Goal: Consume media (video, audio): Consume media (video, audio)

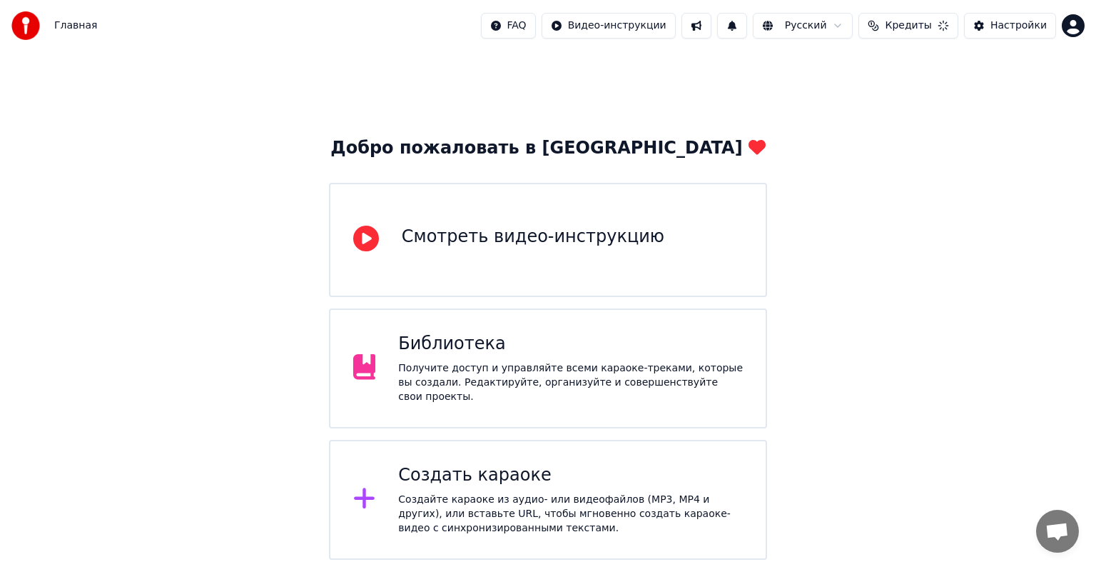
click at [588, 334] on div "Библиотека Получите доступ и управляйте всеми караоке-треками, которые вы созда…" at bounding box center [548, 368] width 438 height 120
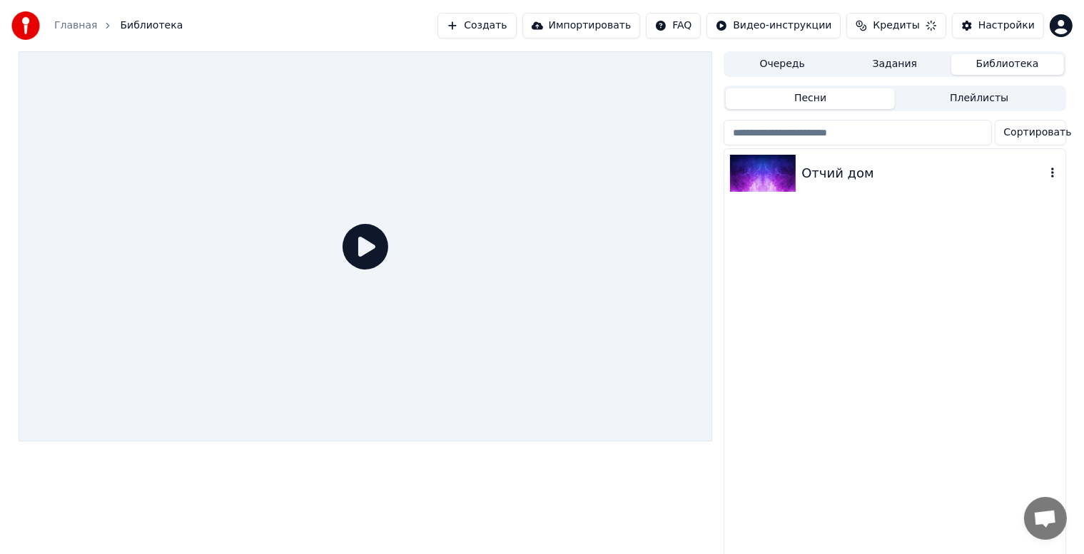
click at [901, 184] on div "Отчий дом" at bounding box center [894, 173] width 340 height 49
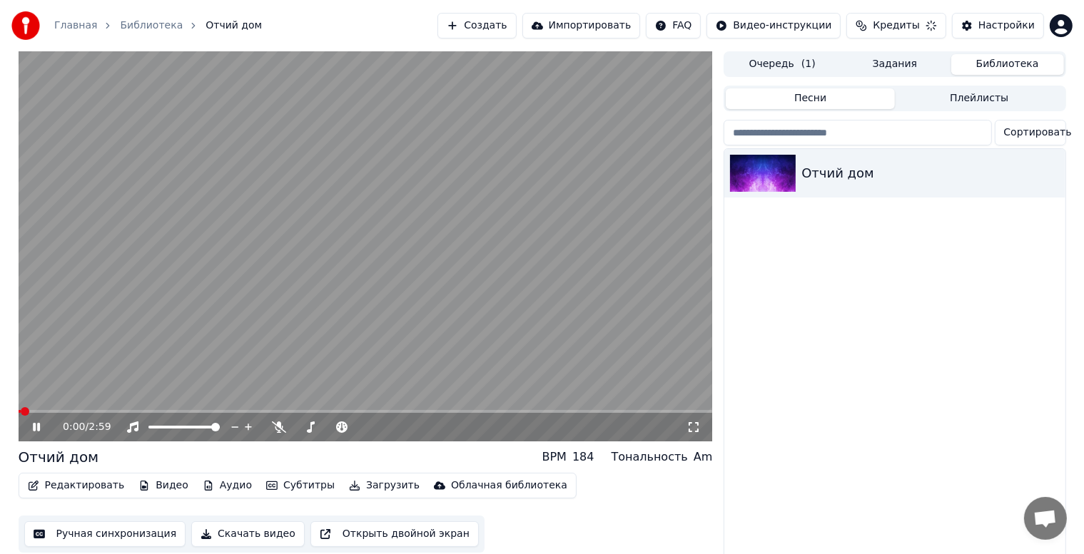
click at [353, 324] on video at bounding box center [366, 246] width 694 height 390
click at [979, 19] on button "Настройки" at bounding box center [998, 26] width 92 height 26
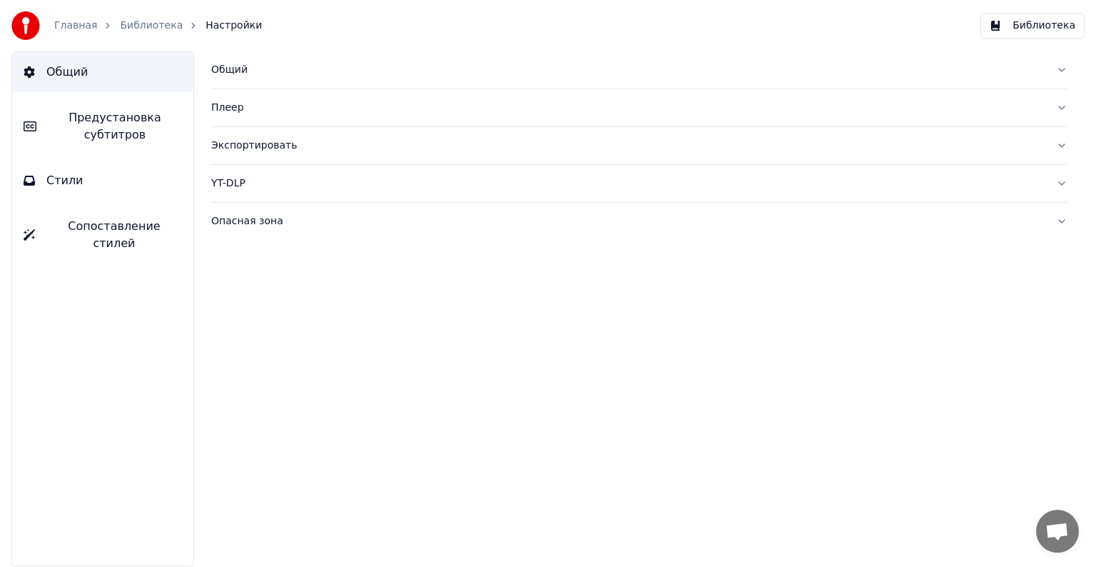
click at [88, 172] on button "Стили" at bounding box center [102, 181] width 181 height 40
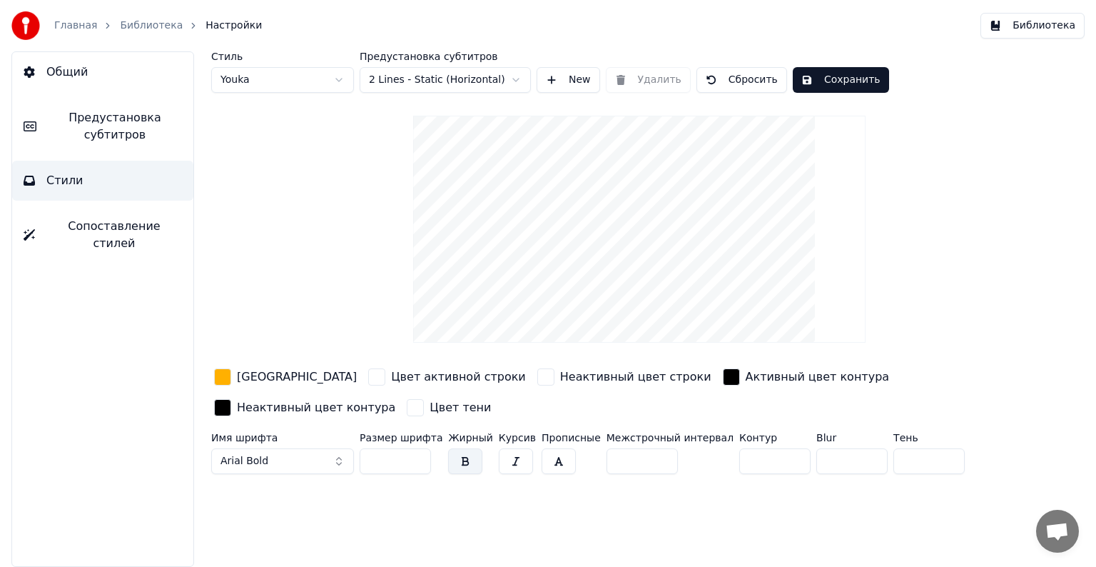
click at [126, 224] on span "Сопоставление стилей" at bounding box center [114, 235] width 136 height 34
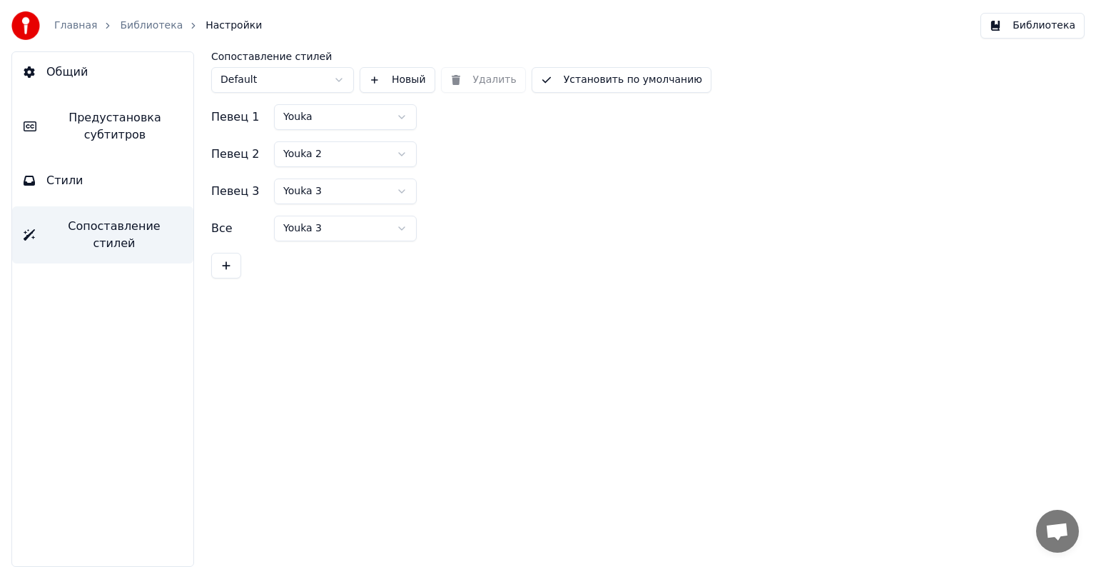
click at [131, 183] on button "Стили" at bounding box center [102, 181] width 181 height 40
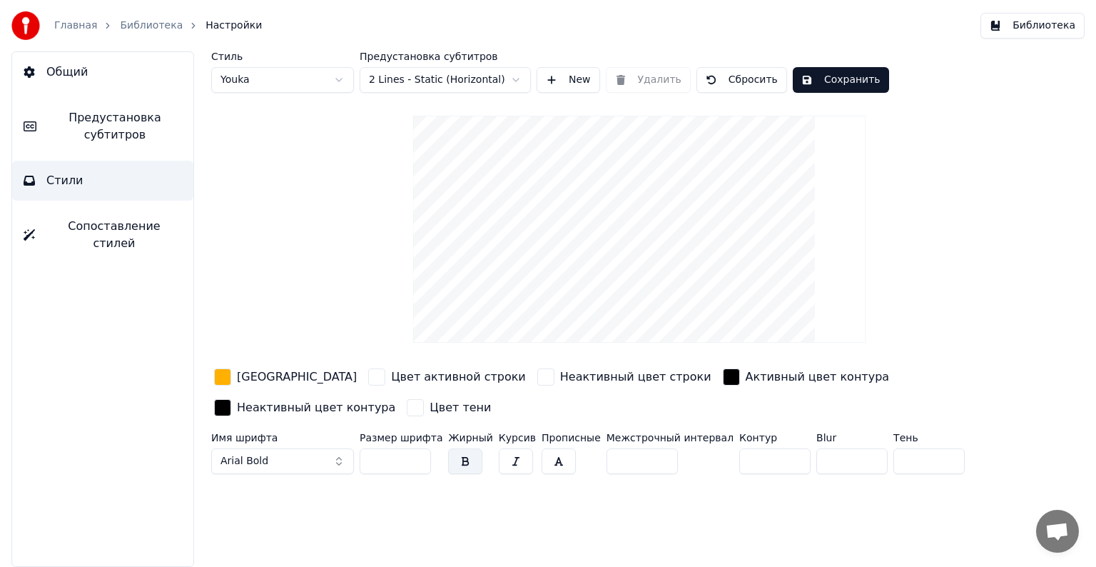
click at [111, 117] on span "Предустановка субтитров" at bounding box center [115, 126] width 134 height 34
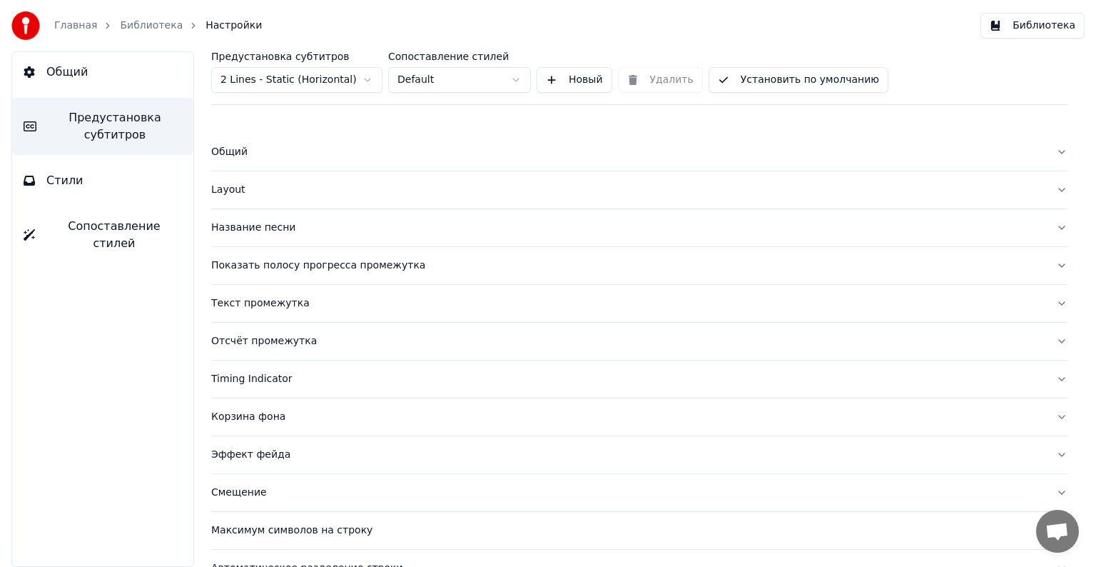
click at [321, 407] on button "Корзина фона" at bounding box center [639, 416] width 856 height 37
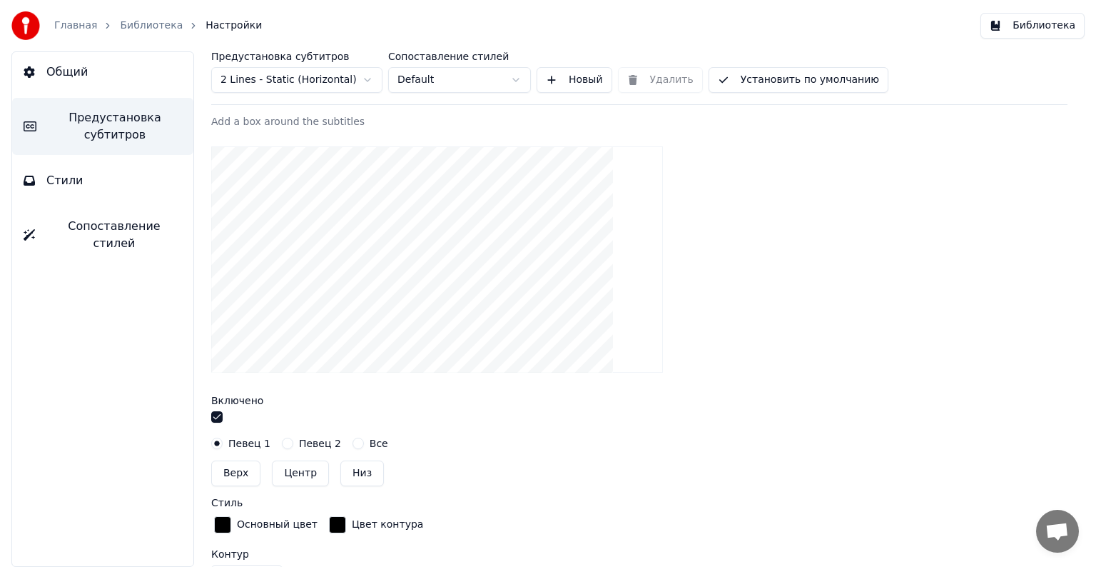
scroll to position [357, 0]
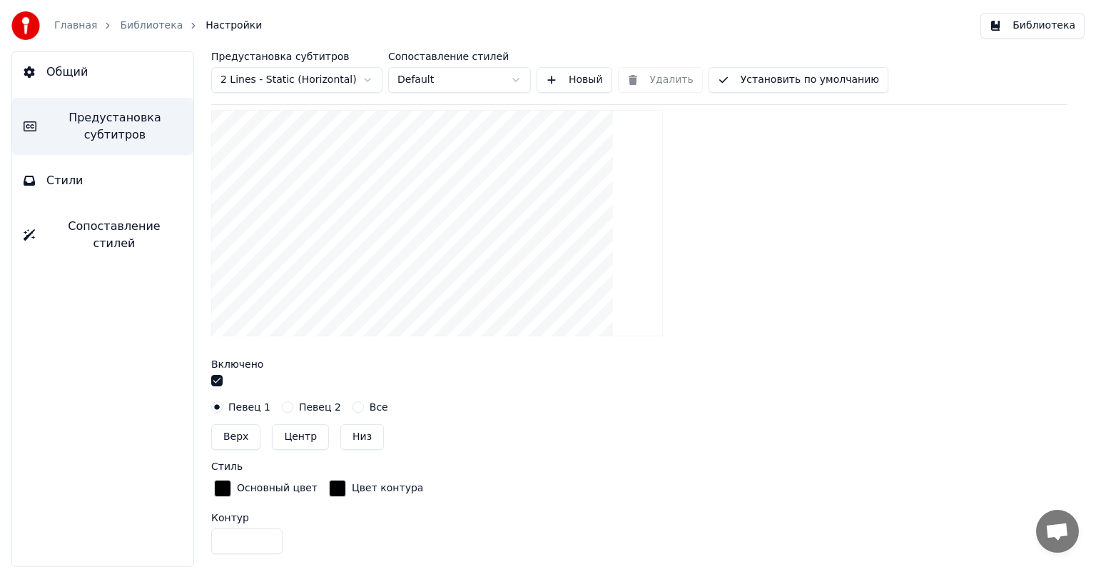
click at [218, 382] on button "button" at bounding box center [216, 380] width 11 height 11
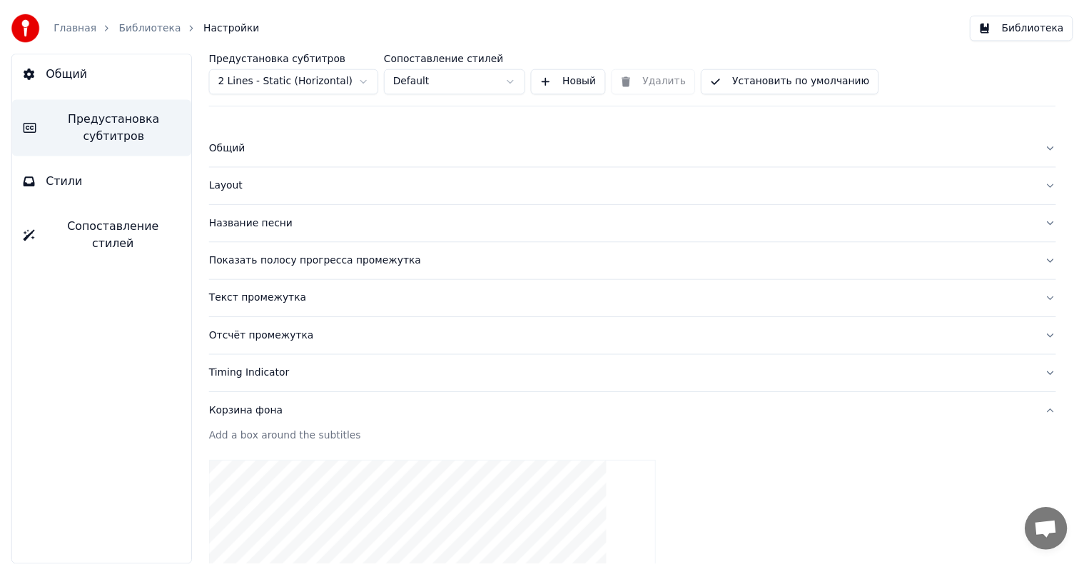
scroll to position [0, 0]
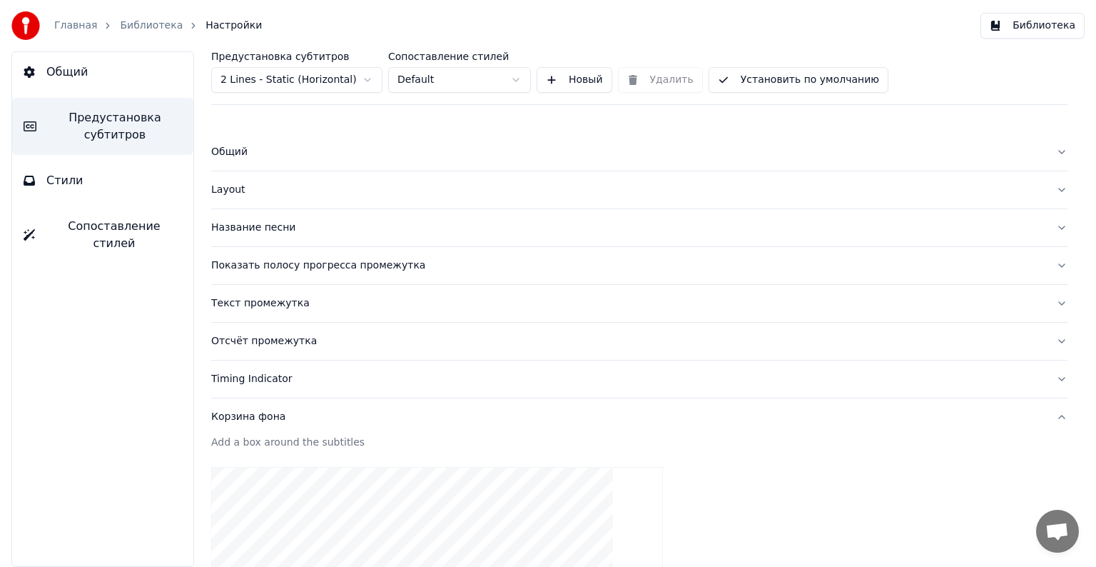
click at [77, 24] on link "Главная" at bounding box center [75, 26] width 43 height 14
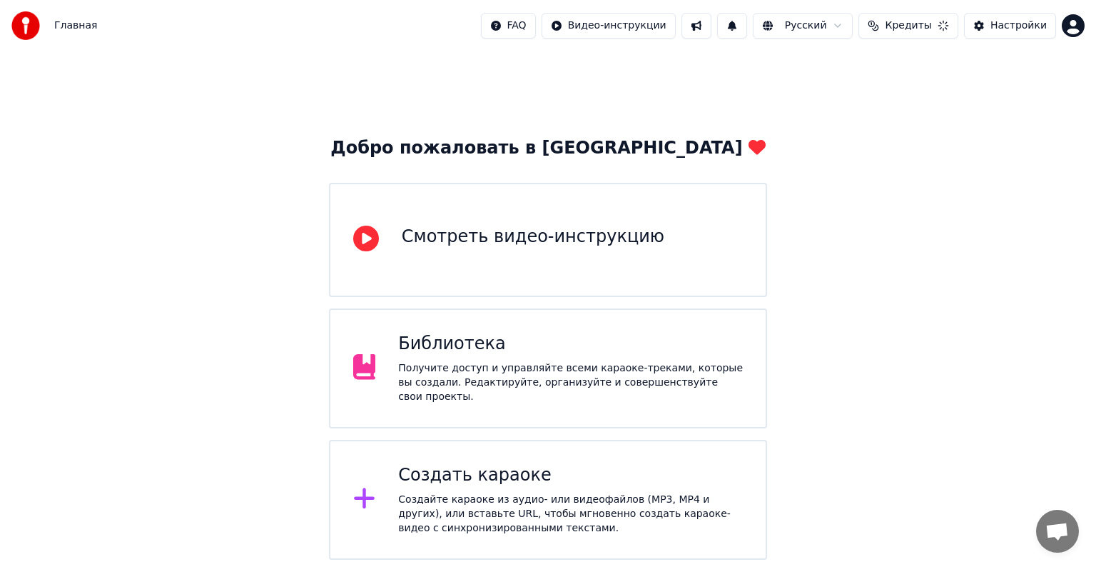
click at [533, 395] on div "Библиотека Получите доступ и управляйте всеми караоке-треками, которые вы созда…" at bounding box center [548, 368] width 438 height 120
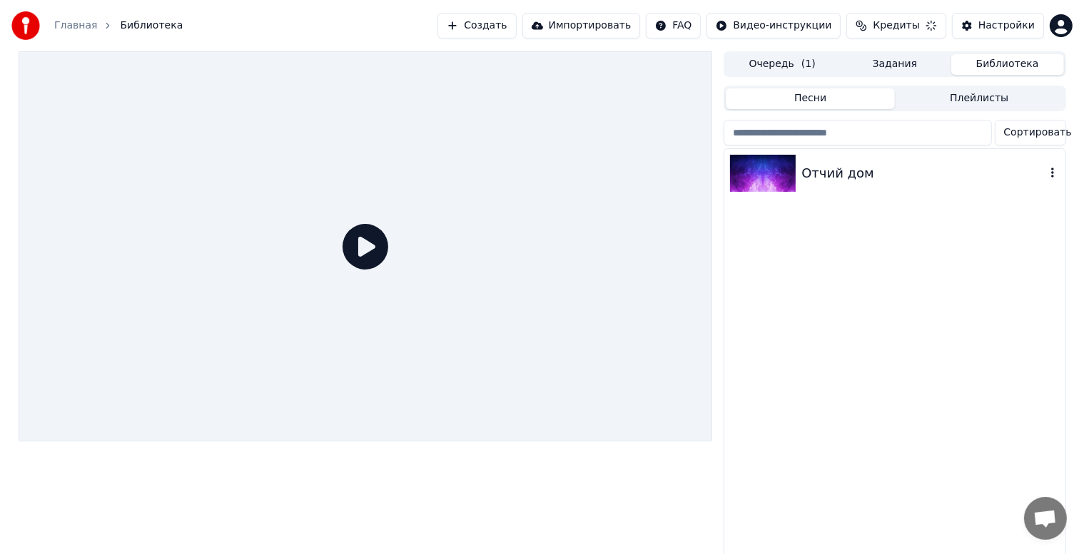
click at [842, 181] on div "Отчий дом" at bounding box center [922, 173] width 243 height 20
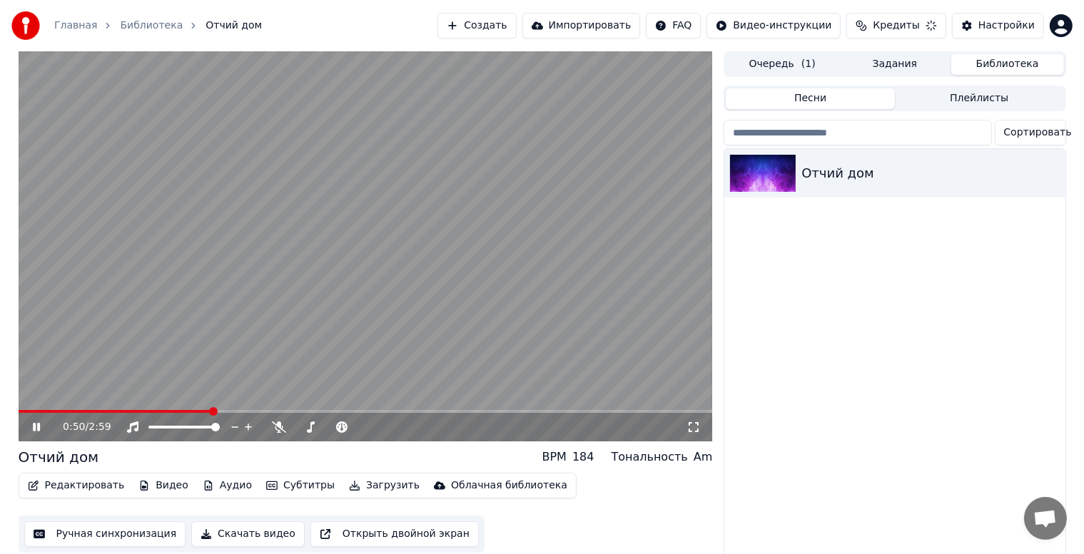
click at [211, 411] on span at bounding box center [366, 411] width 694 height 3
click at [359, 279] on video at bounding box center [366, 246] width 694 height 390
click at [368, 487] on button "Загрузить" at bounding box center [384, 486] width 82 height 20
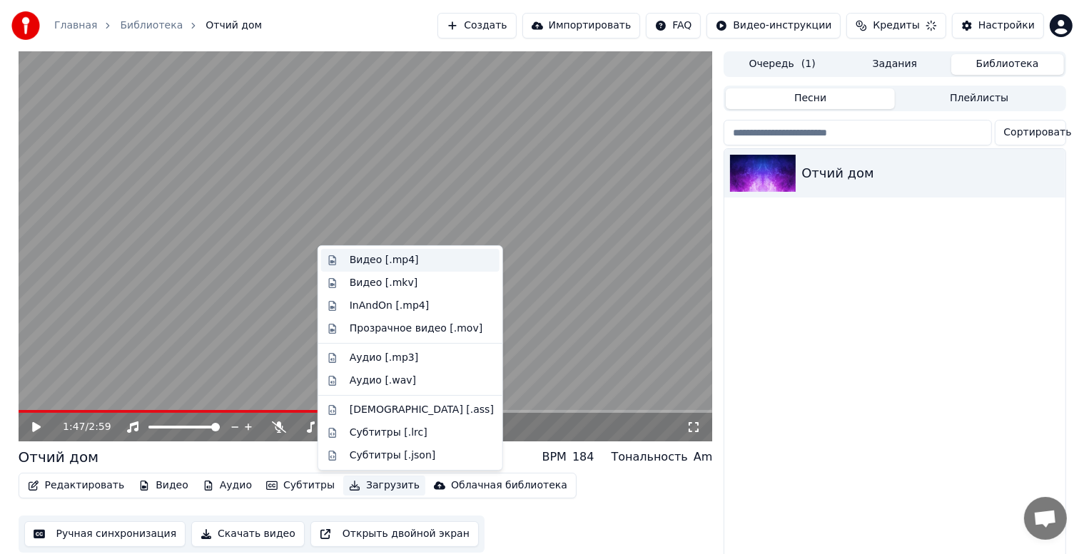
click at [395, 263] on div "Видео [.mp4]" at bounding box center [384, 260] width 69 height 14
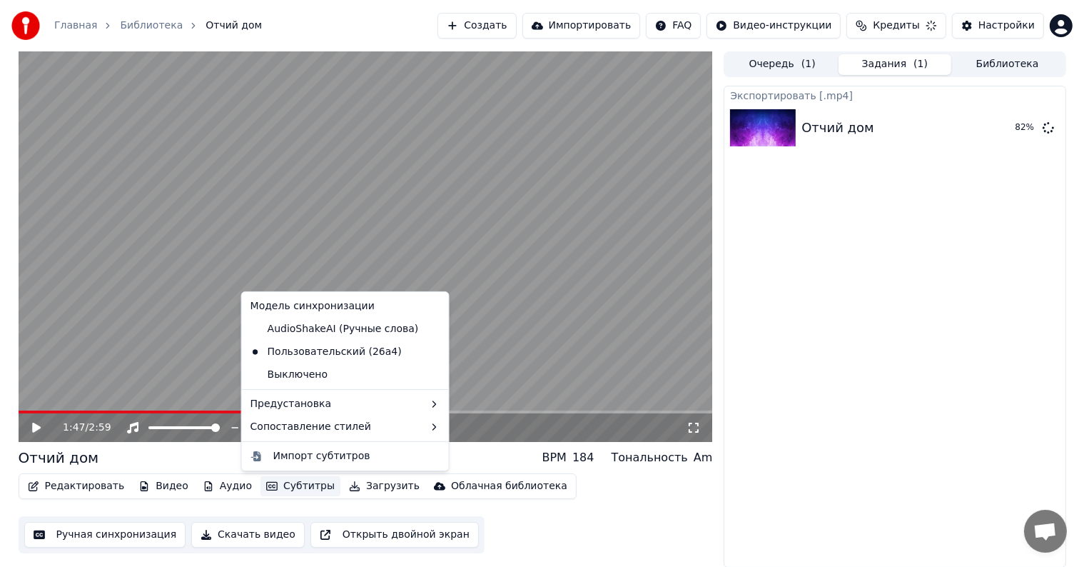
click at [284, 485] on button "Субтитры" at bounding box center [300, 486] width 80 height 20
click at [288, 489] on button "Субтитры" at bounding box center [300, 486] width 80 height 20
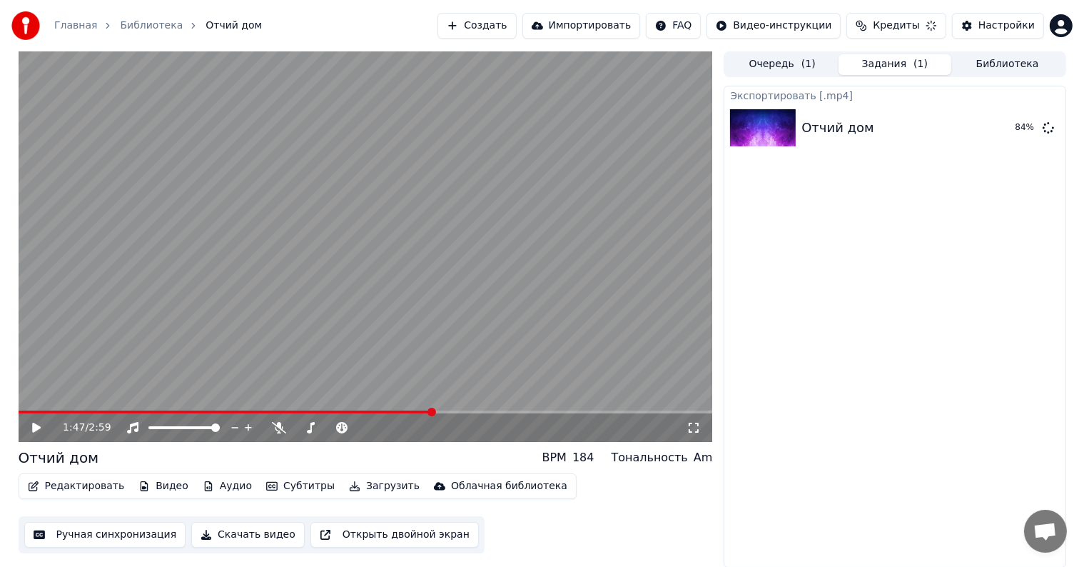
click at [54, 487] on button "Редактировать" at bounding box center [76, 486] width 108 height 20
click at [1007, 128] on button "Показать" at bounding box center [999, 128] width 73 height 26
